Goal: Find specific page/section: Find specific page/section

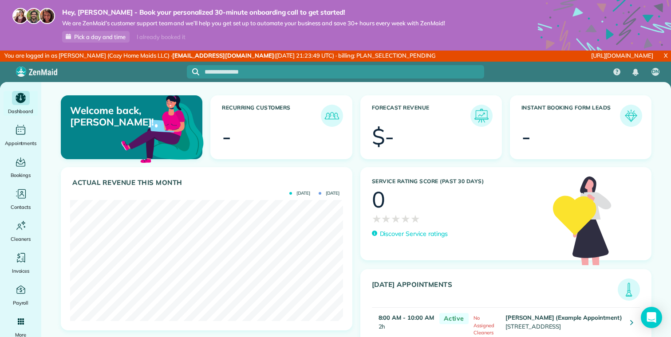
scroll to position [10, 0]
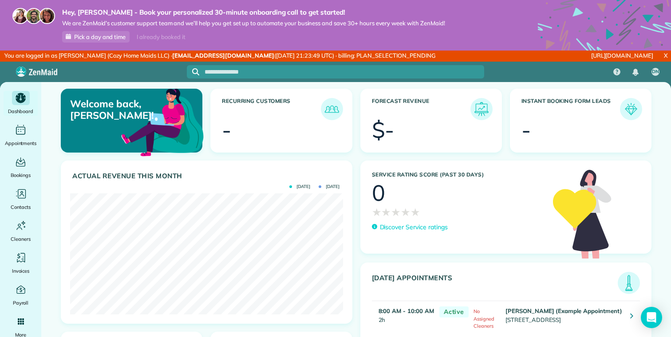
click at [634, 283] on img at bounding box center [628, 283] width 20 height 20
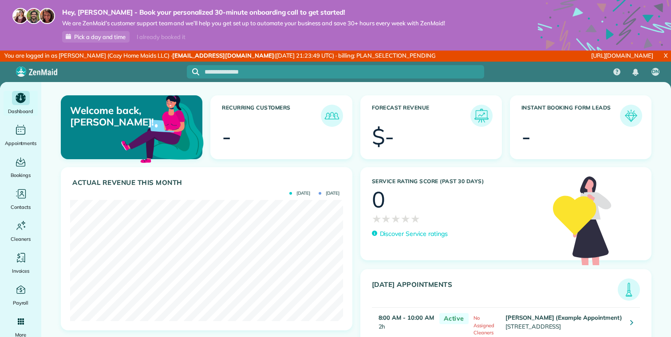
scroll to position [10, 0]
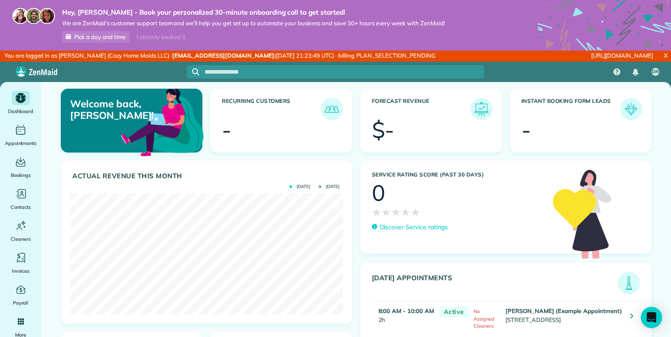
click at [666, 57] on link "X" at bounding box center [665, 56] width 11 height 10
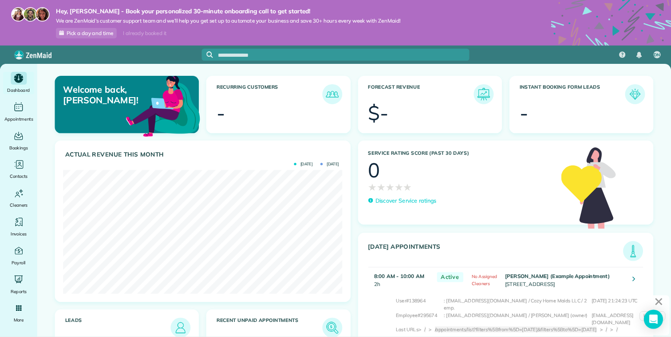
scroll to position [121, 272]
